Goal: Register for event/course

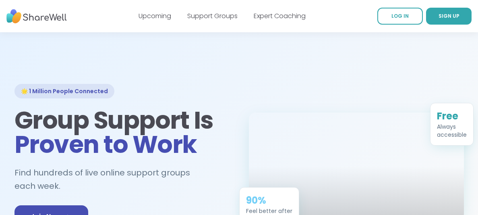
click at [430, 62] on div at bounding box center [239, 156] width 478 height 248
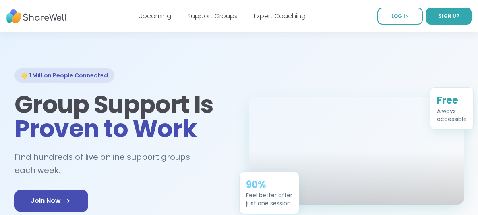
scroll to position [32, 0]
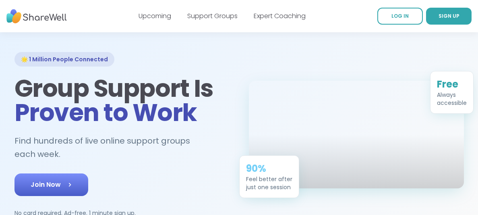
click at [62, 182] on span "Join Now" at bounding box center [51, 185] width 41 height 10
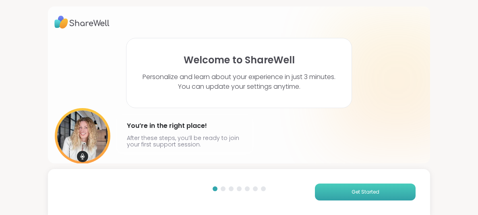
click at [362, 191] on span "Get Started" at bounding box center [366, 191] width 28 height 7
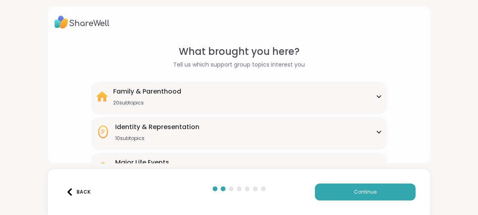
click at [473, 68] on div "What brought you here? Tell us which support group topics interest you Family &…" at bounding box center [239, 107] width 478 height 215
click at [415, 128] on div "What brought you here? Tell us which support group topics interest you Family &…" at bounding box center [239, 185] width 370 height 282
drag, startPoint x: 412, startPoint y: 130, endPoint x: 449, endPoint y: 79, distance: 63.8
click at [450, 79] on div "What brought you here? Tell us which support group topics interest you Family &…" at bounding box center [239, 107] width 478 height 215
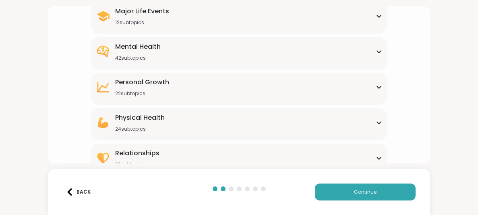
scroll to position [160, 0]
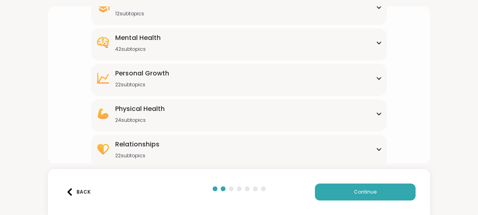
click at [412, 142] on div "What brought you here? Tell us which support group topics interest you Family &…" at bounding box center [239, 25] width 370 height 282
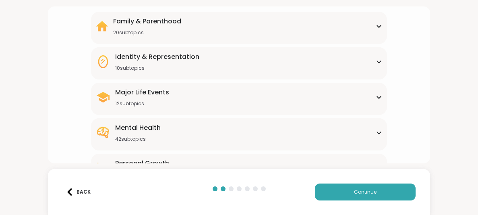
scroll to position [70, 0]
click at [379, 95] on icon at bounding box center [379, 97] width 6 height 4
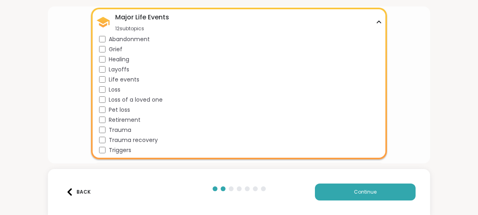
scroll to position [160, 0]
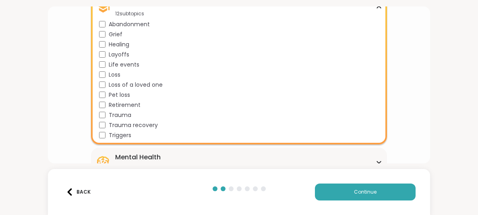
click at [379, 160] on icon at bounding box center [379, 162] width 6 height 4
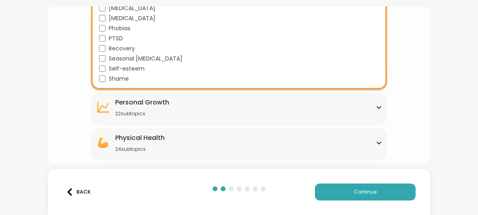
scroll to position [656, 0]
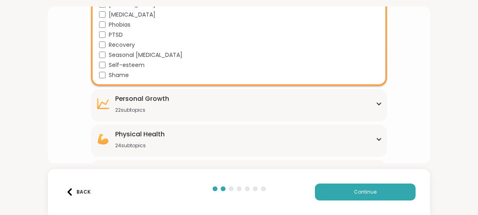
click at [378, 101] on icon at bounding box center [379, 103] width 6 height 4
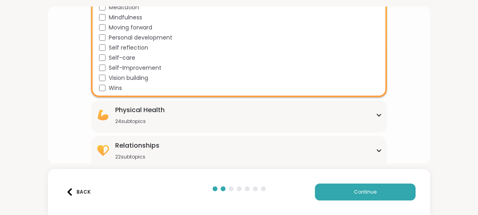
scroll to position [902, 0]
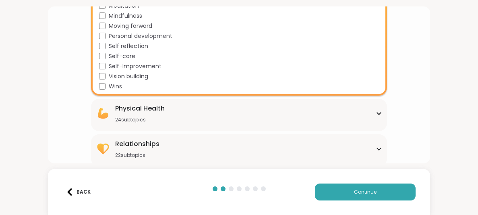
click at [378, 111] on icon at bounding box center [379, 113] width 6 height 4
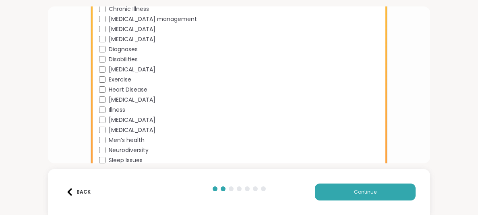
scroll to position [1127, 0]
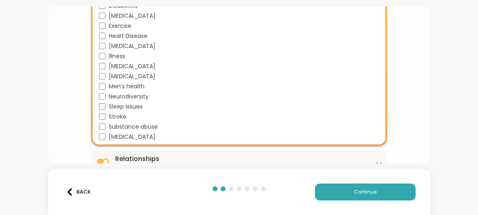
click at [376, 161] on icon at bounding box center [379, 163] width 6 height 4
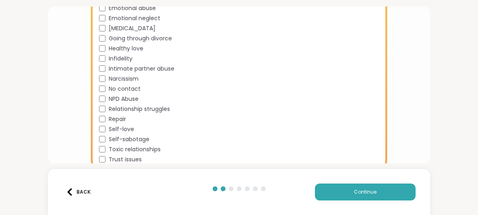
scroll to position [1362, 0]
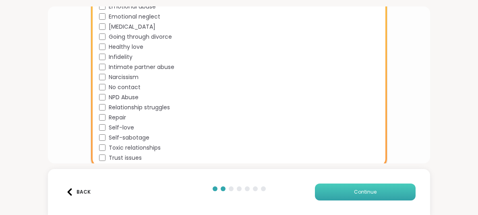
click at [379, 192] on button "Continue" at bounding box center [365, 191] width 101 height 17
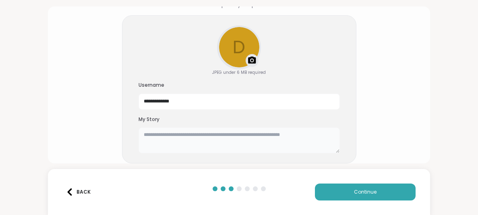
click at [181, 132] on textarea at bounding box center [239, 140] width 201 height 26
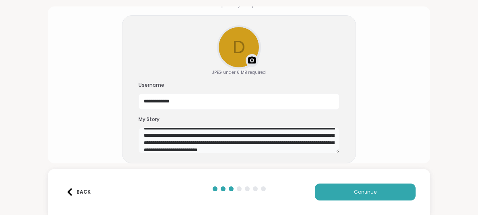
scroll to position [14, 0]
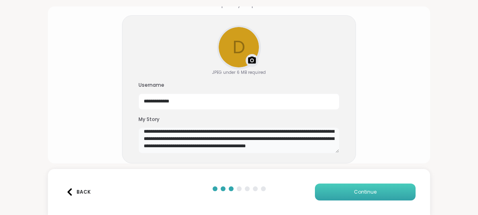
type textarea "**********"
click at [377, 192] on button "Continue" at bounding box center [365, 191] width 101 height 17
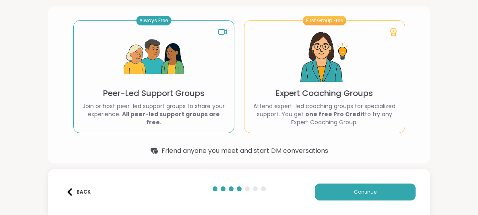
click at [138, 98] on p "Peer-Led Support Groups" at bounding box center [153, 92] width 101 height 11
click at [156, 65] on img at bounding box center [154, 57] width 60 height 60
click at [364, 189] on span "Continue" at bounding box center [365, 191] width 23 height 7
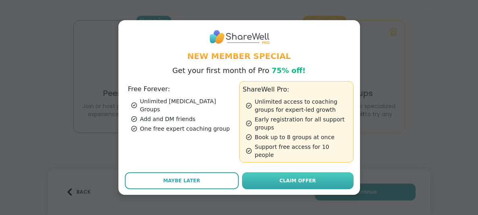
click at [292, 177] on span "Claim Offer" at bounding box center [297, 180] width 36 height 7
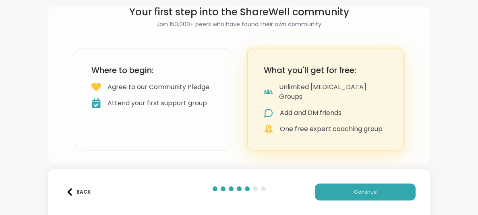
scroll to position [29, 0]
